Goal: Task Accomplishment & Management: Use online tool/utility

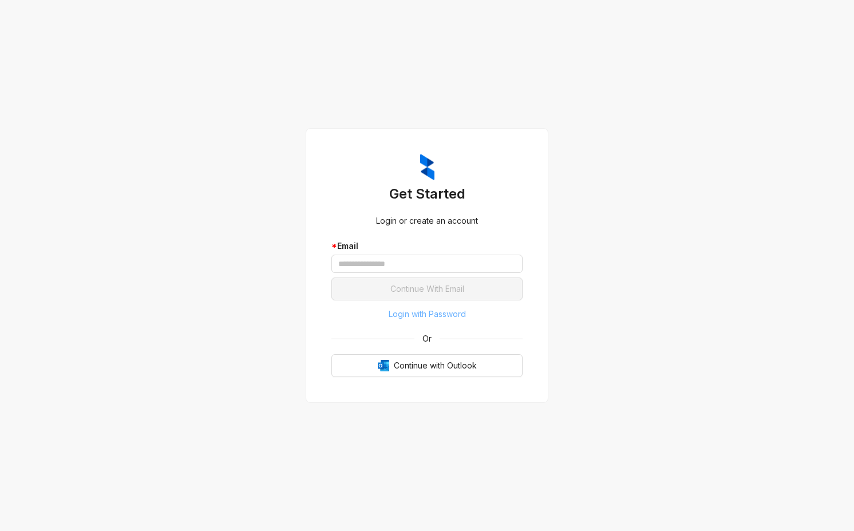
click at [417, 309] on span "Login with Password" at bounding box center [427, 314] width 77 height 13
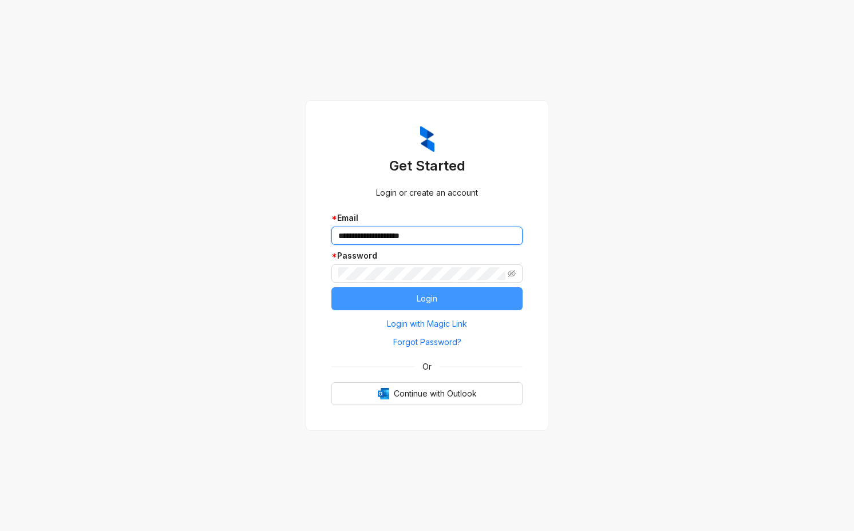
type input "**********"
click at [423, 300] on span "Login" at bounding box center [427, 298] width 21 height 13
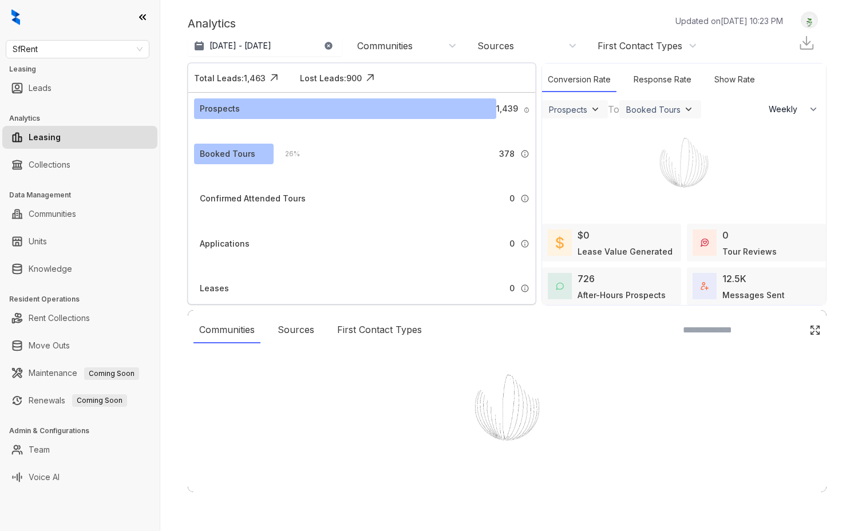
select select "******"
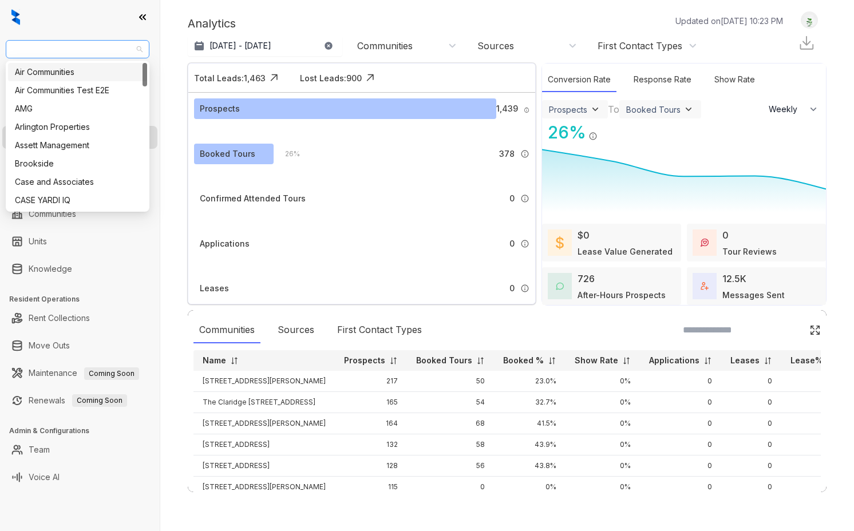
click at [128, 50] on span "SfRent" at bounding box center [78, 49] width 130 height 17
click at [123, 74] on div "Air Communities" at bounding box center [77, 72] width 125 height 13
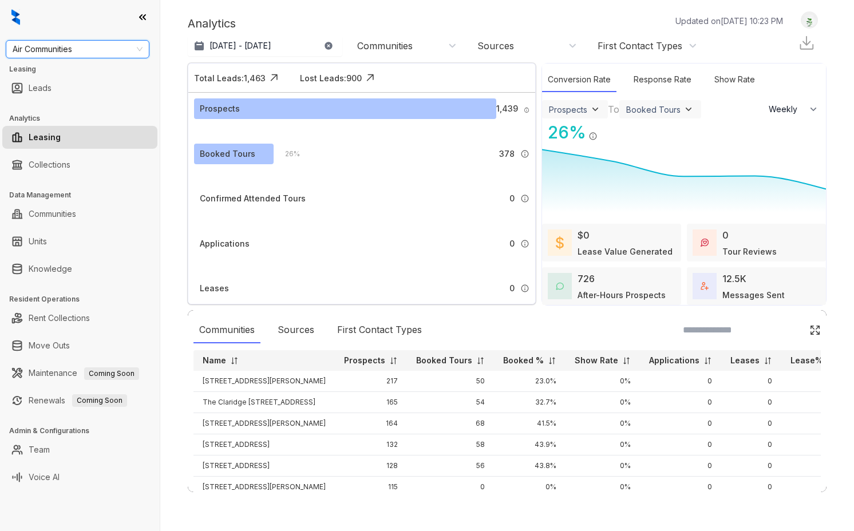
click at [353, 7] on div "Analytics Updated on Oct 05, 2025, 10:23 PM Sep 6, 2025 - Oct 5, 2025 Today Las…" at bounding box center [507, 265] width 694 height 531
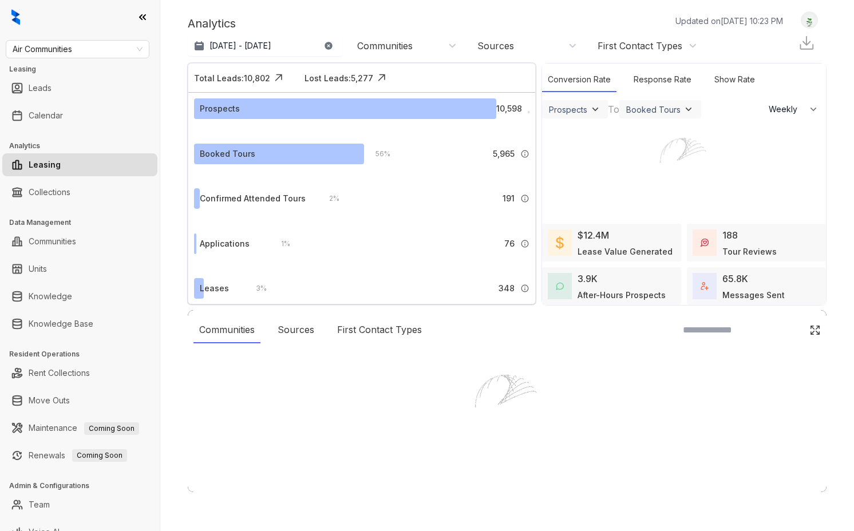
select select "******"
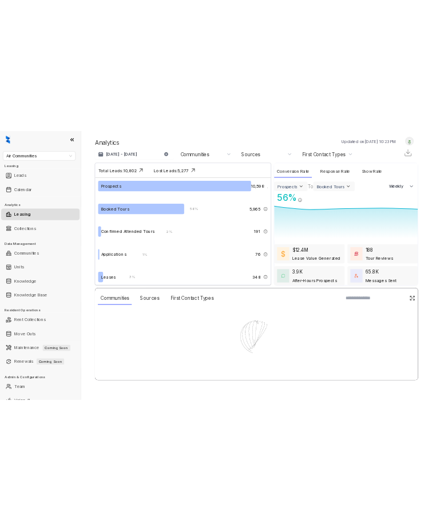
scroll to position [15, 0]
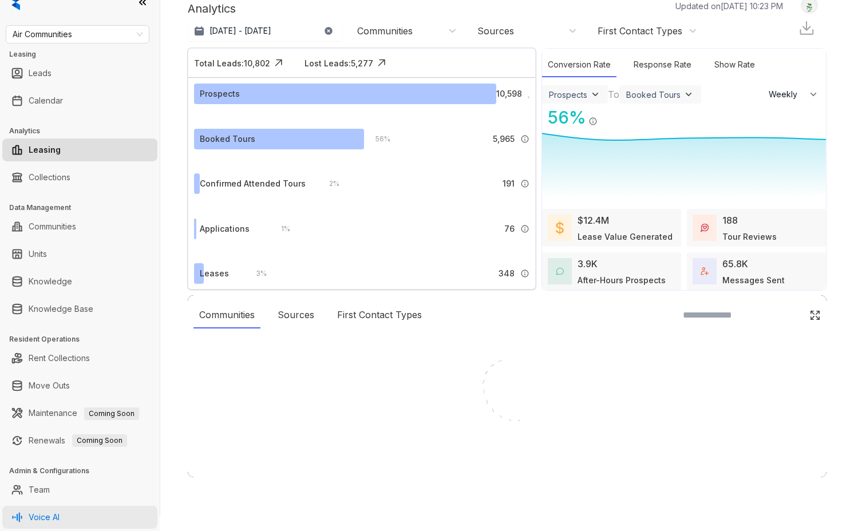
click at [60, 508] on link "Voice AI" at bounding box center [44, 517] width 31 height 23
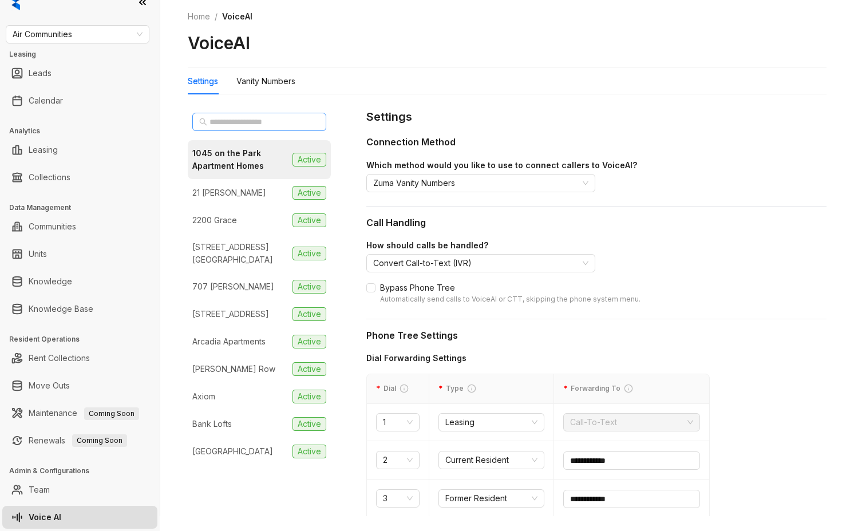
click at [290, 128] on span at bounding box center [259, 122] width 134 height 18
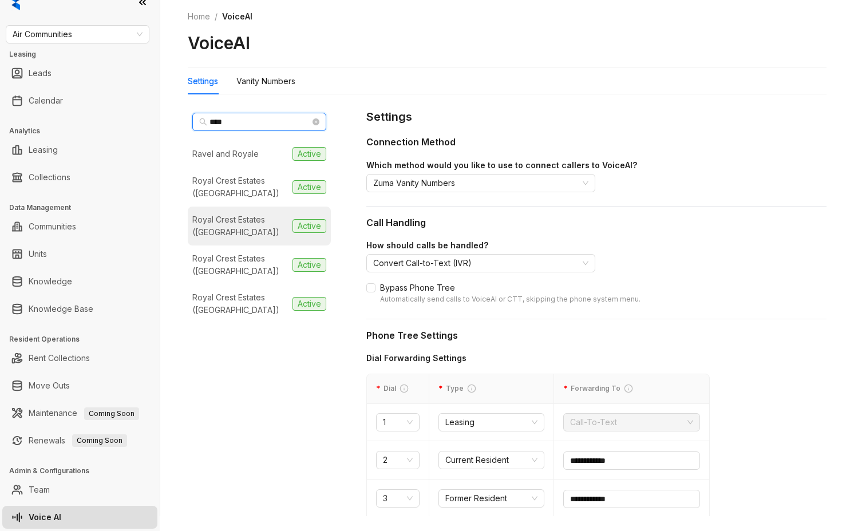
type input "****"
click at [278, 239] on li "Royal Crest Estates (Nashua) Active" at bounding box center [259, 226] width 143 height 39
click at [248, 77] on div "Vanity Numbers" at bounding box center [265, 81] width 59 height 13
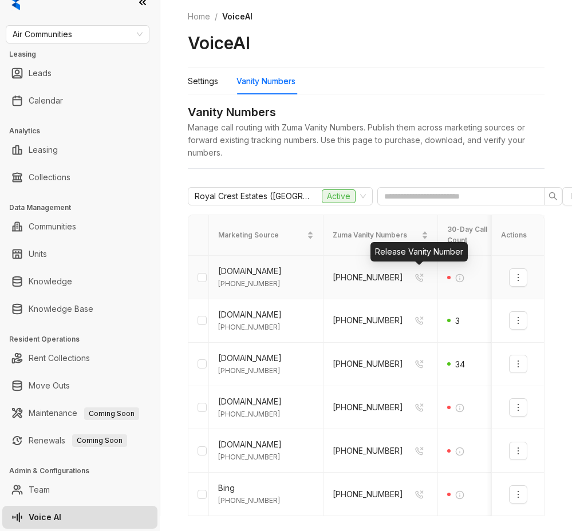
click at [416, 279] on icon "button" at bounding box center [419, 277] width 10 height 9
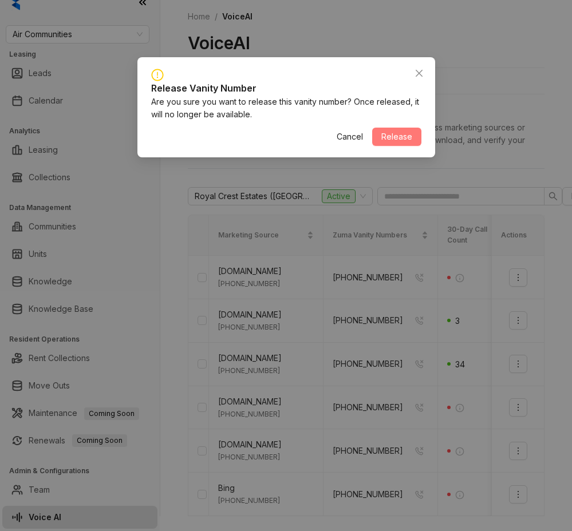
click at [405, 142] on button "Release" at bounding box center [396, 137] width 49 height 18
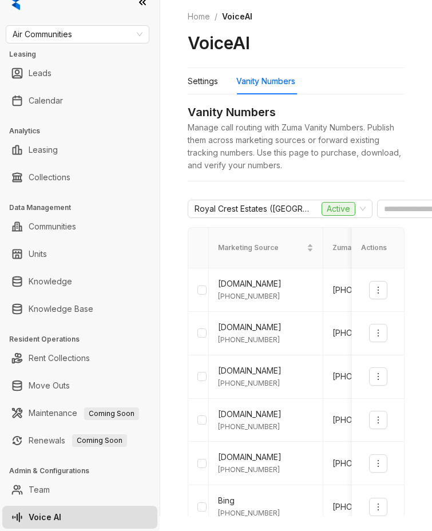
click at [377, 116] on div "Vanity Numbers" at bounding box center [296, 113] width 217 height 18
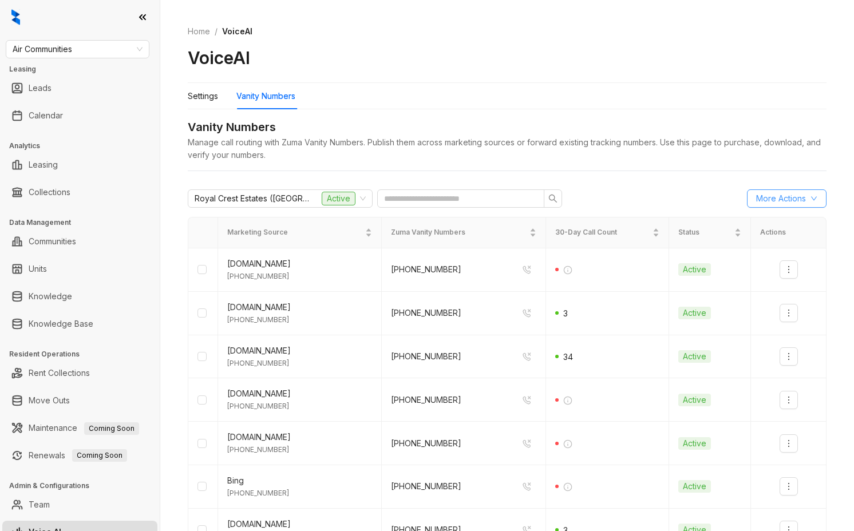
click at [432, 205] on button "More Actions" at bounding box center [787, 198] width 80 height 18
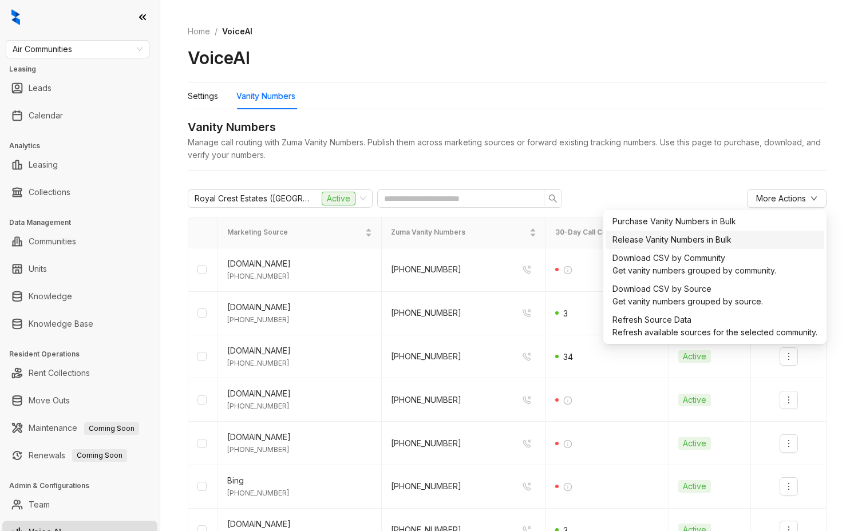
click at [432, 246] on div "Release Vanity Numbers in Bulk" at bounding box center [714, 240] width 205 height 13
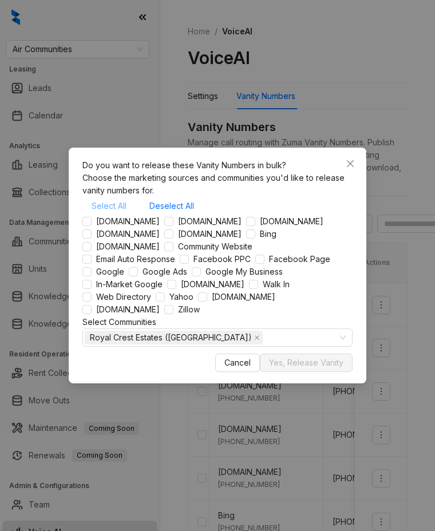
click at [109, 200] on span "Select All" at bounding box center [109, 206] width 35 height 13
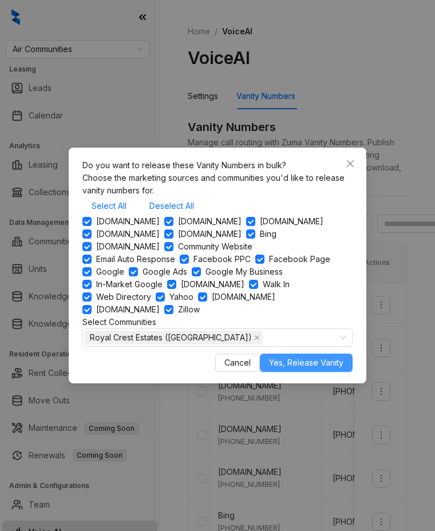
click at [304, 369] on span "Yes, Release Vanity" at bounding box center [306, 363] width 74 height 13
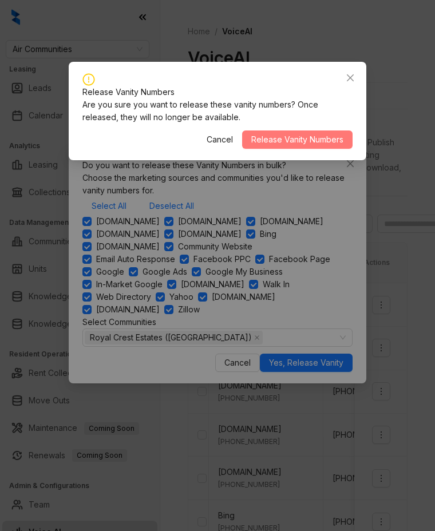
click at [327, 144] on span "Release Vanity Numbers" at bounding box center [297, 139] width 92 height 13
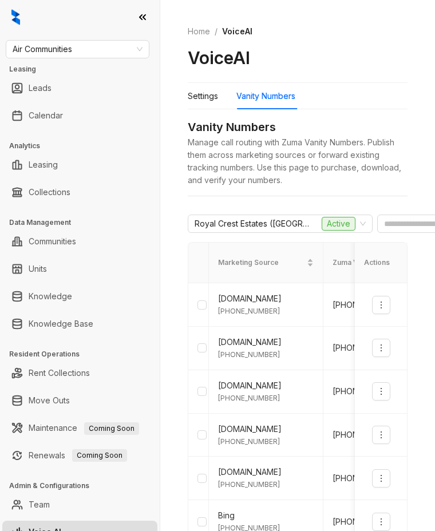
click at [432, 182] on div "Home / VoiceAI VoiceAI Settings Vanity Numbers Vanity Numbers Manage call routi…" at bounding box center [297, 265] width 275 height 531
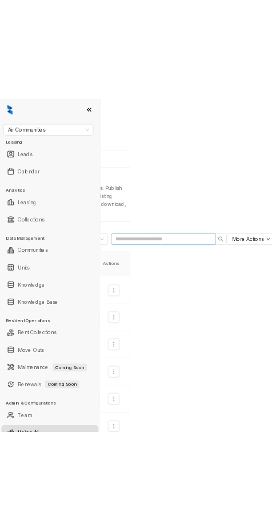
scroll to position [0, 209]
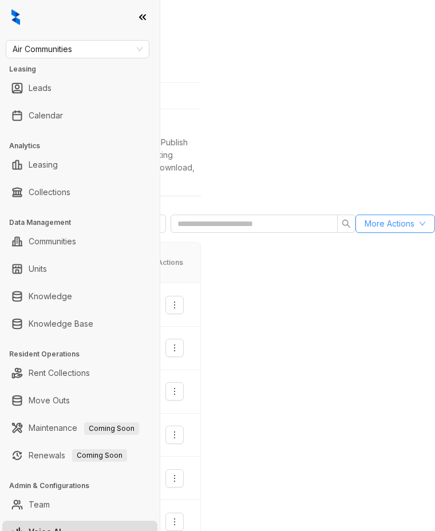
click at [390, 227] on span "More Actions" at bounding box center [390, 223] width 50 height 13
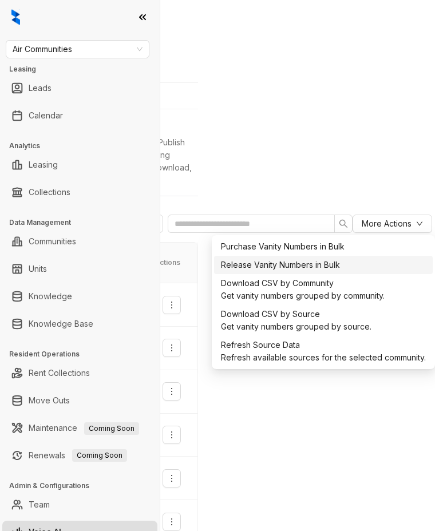
click at [349, 271] on div "Release Vanity Numbers in Bulk" at bounding box center [323, 265] width 205 height 13
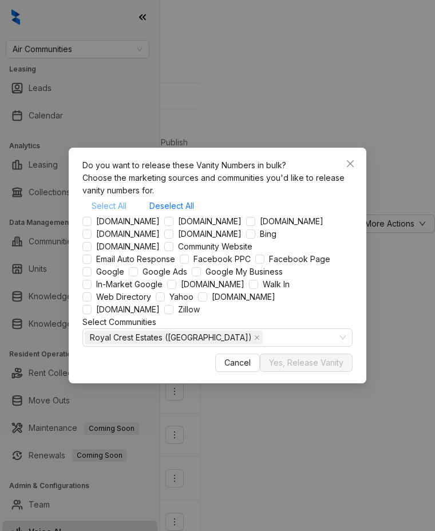
click at [112, 200] on span "Select All" at bounding box center [109, 206] width 35 height 13
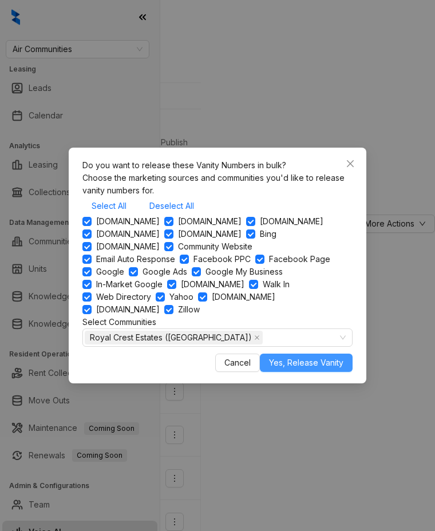
click at [298, 369] on span "Yes, Release Vanity" at bounding box center [306, 363] width 74 height 13
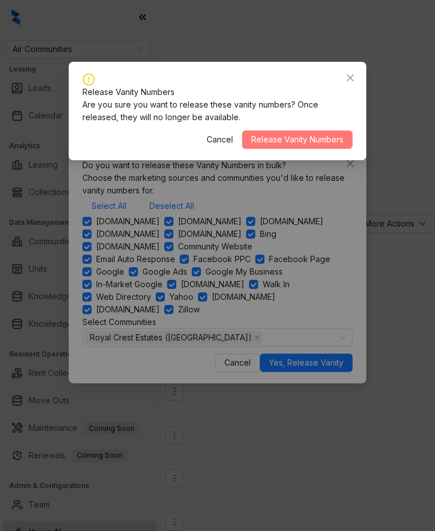
click at [322, 137] on span "Release Vanity Numbers" at bounding box center [297, 139] width 92 height 13
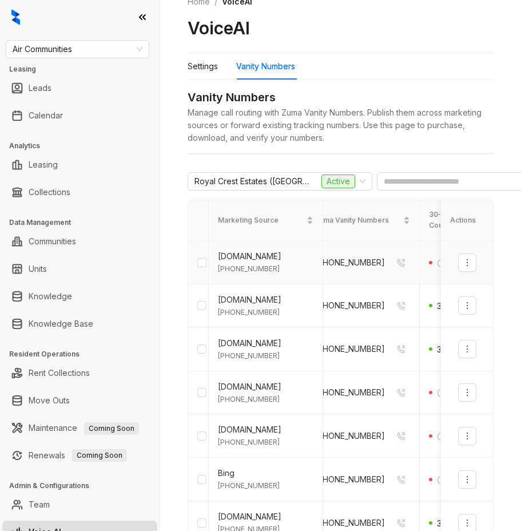
scroll to position [0, 0]
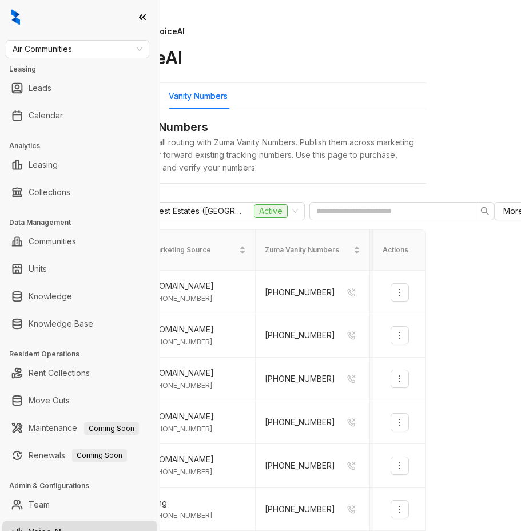
scroll to position [0, 123]
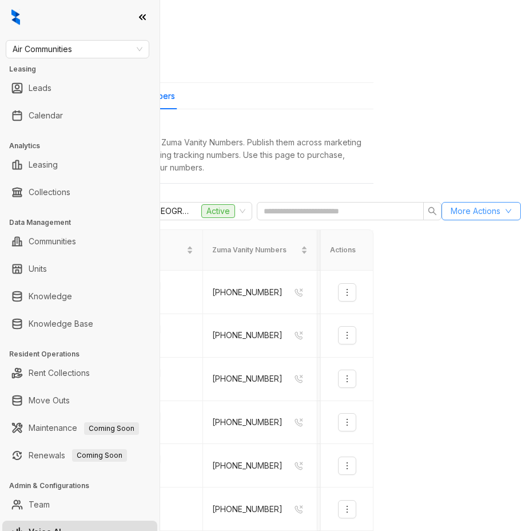
click at [477, 203] on button "More Actions" at bounding box center [482, 211] width 80 height 18
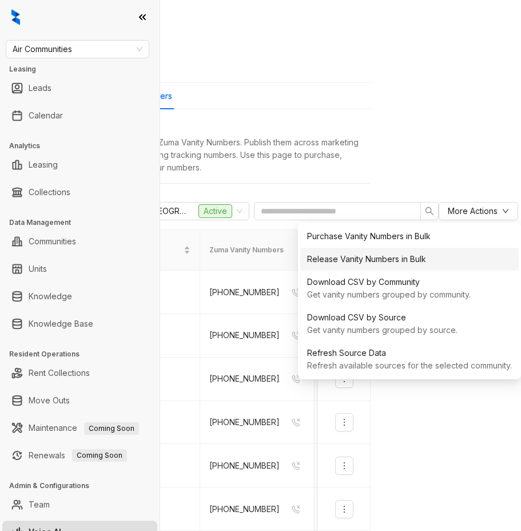
click at [398, 262] on div "Release Vanity Numbers in Bulk" at bounding box center [409, 259] width 205 height 13
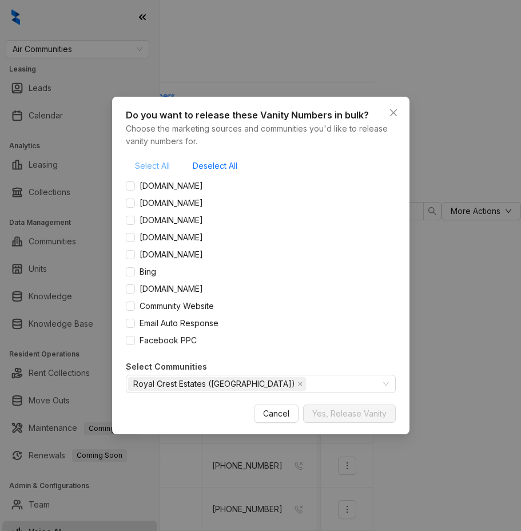
click at [161, 168] on span "Select All" at bounding box center [152, 166] width 35 height 13
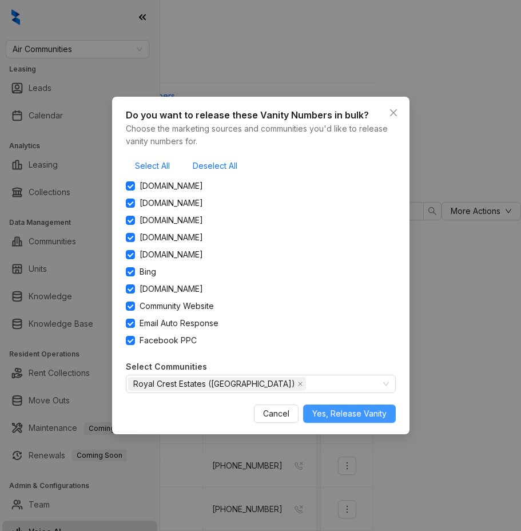
click at [338, 417] on span "Yes, Release Vanity" at bounding box center [349, 414] width 74 height 13
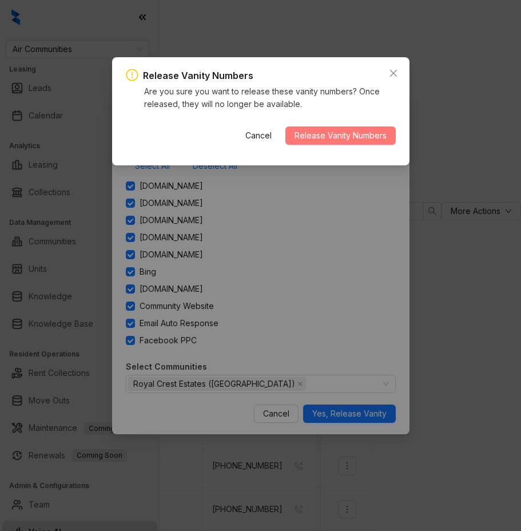
click at [353, 140] on span "Release Vanity Numbers" at bounding box center [341, 135] width 92 height 13
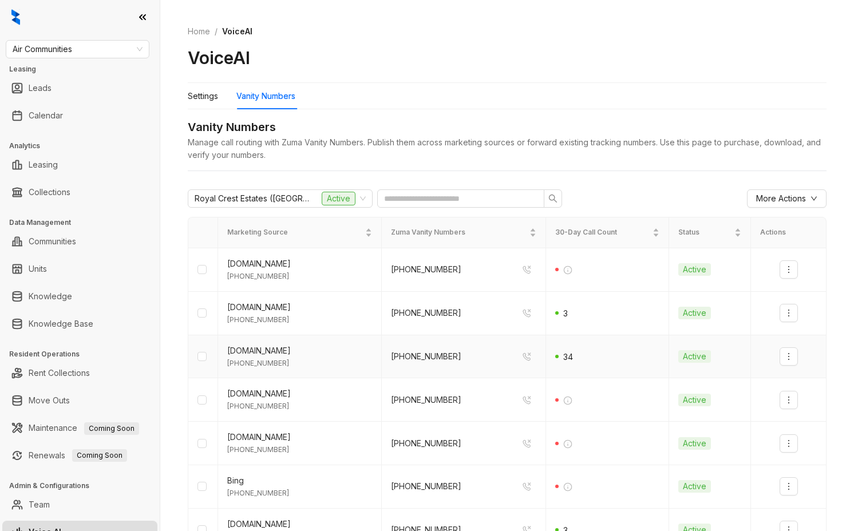
scroll to position [18, 0]
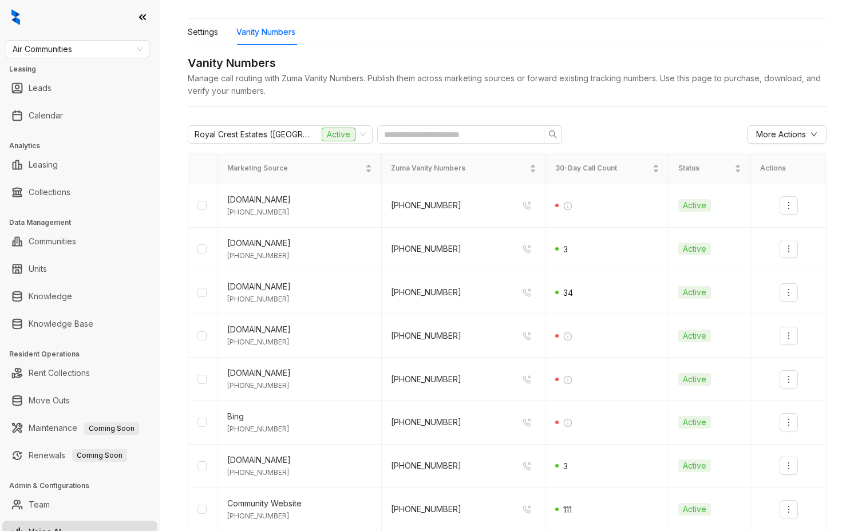
scroll to position [90, 0]
